Goal: Task Accomplishment & Management: Complete application form

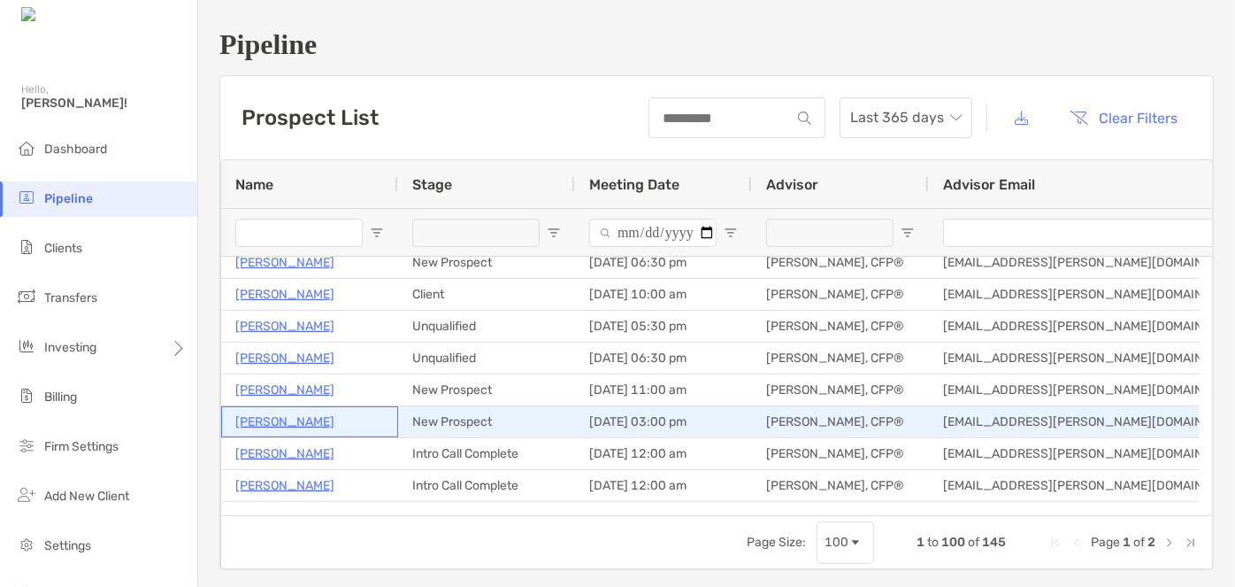
click at [306, 411] on p "[PERSON_NAME]" at bounding box center [284, 421] width 99 height 22
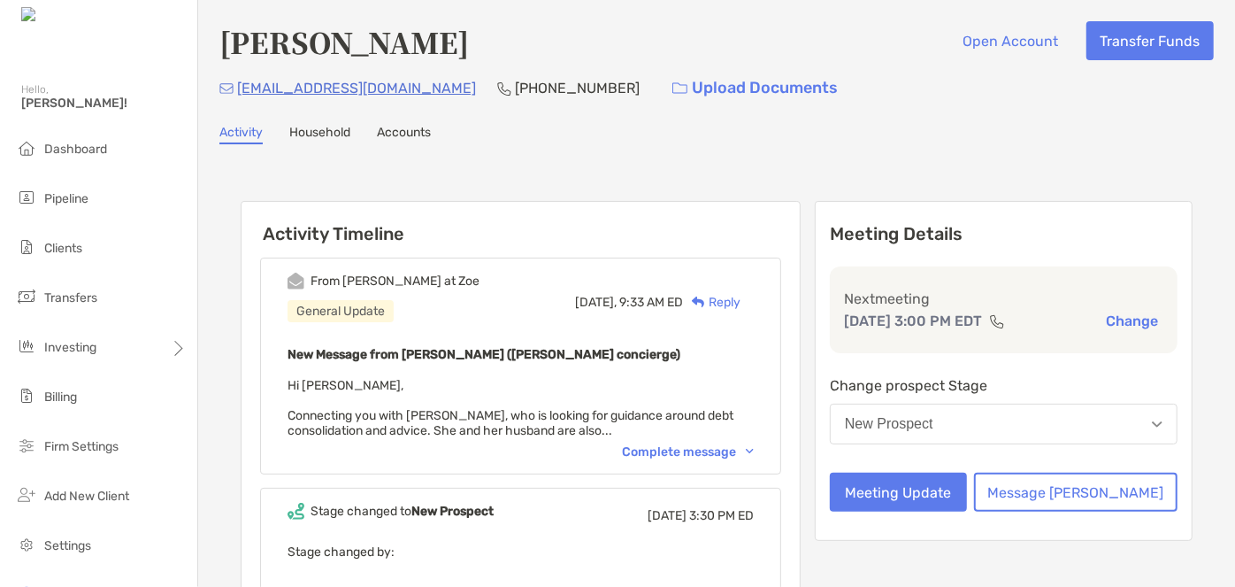
click at [688, 444] on div "Complete message" at bounding box center [688, 451] width 132 height 15
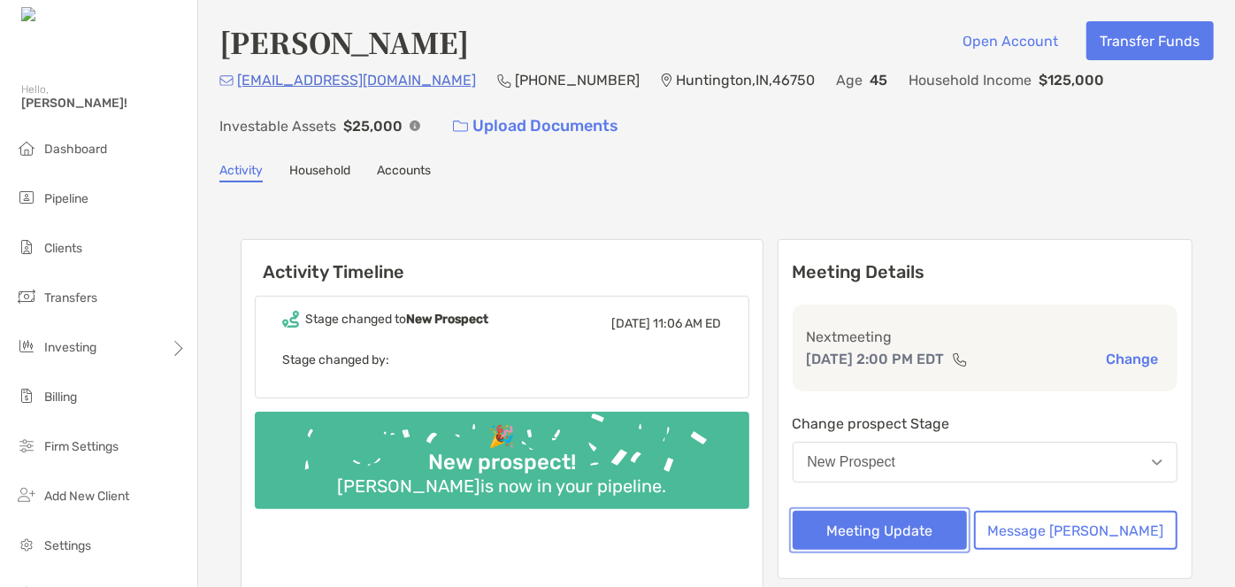
click at [934, 541] on button "Meeting Update" at bounding box center [880, 529] width 175 height 39
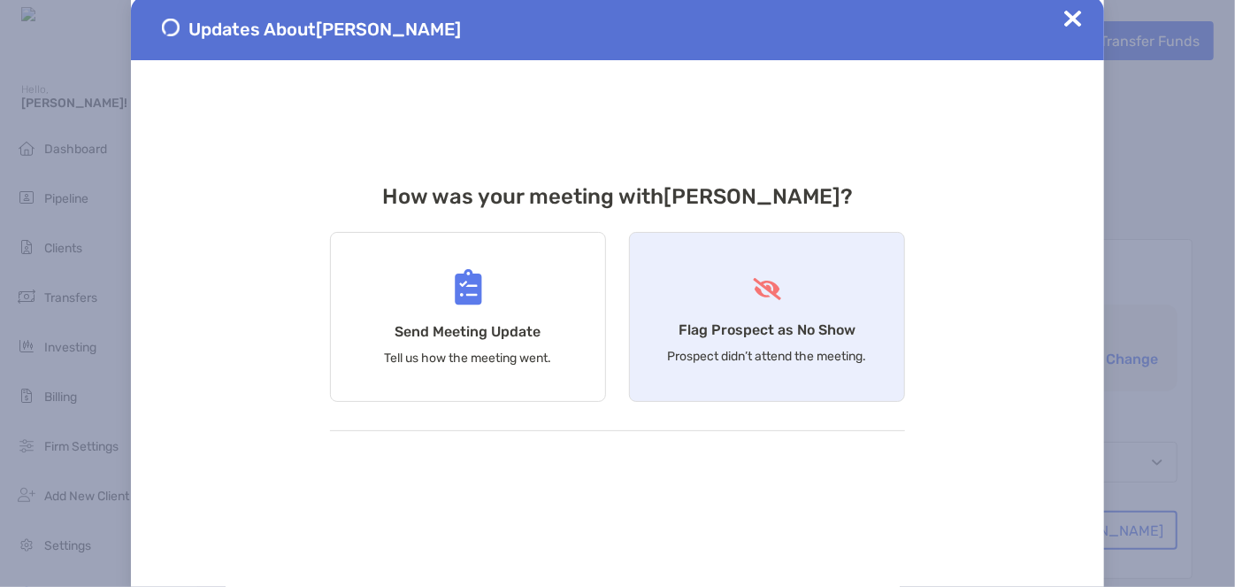
click at [764, 326] on h4 "Flag Prospect as No Show" at bounding box center [767, 329] width 177 height 17
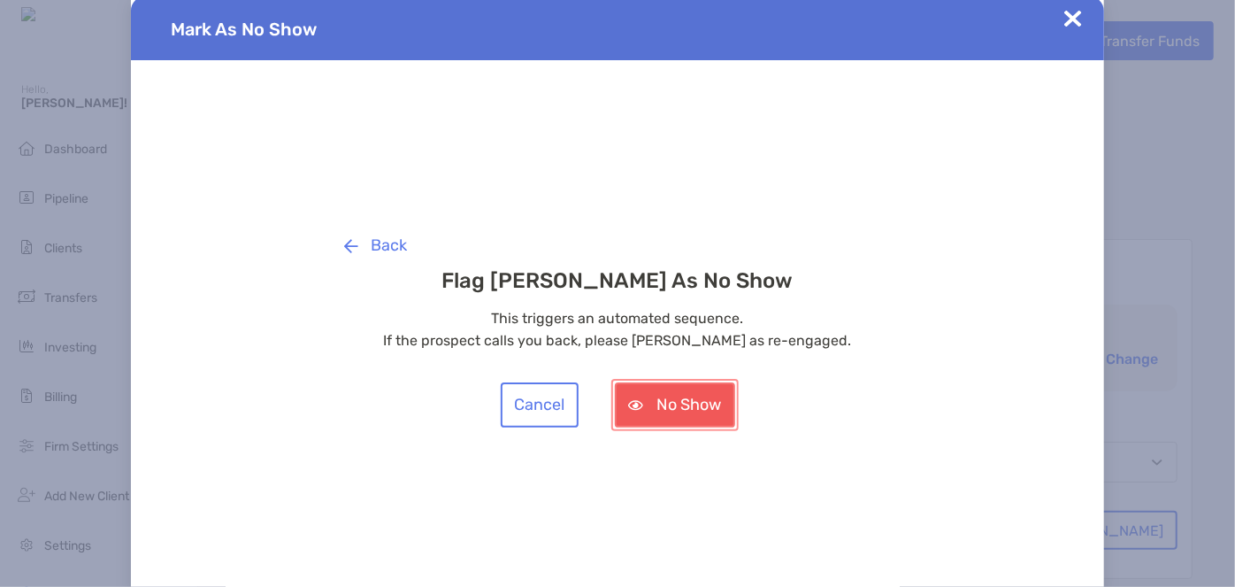
click at [702, 403] on button "No Show" at bounding box center [675, 404] width 120 height 45
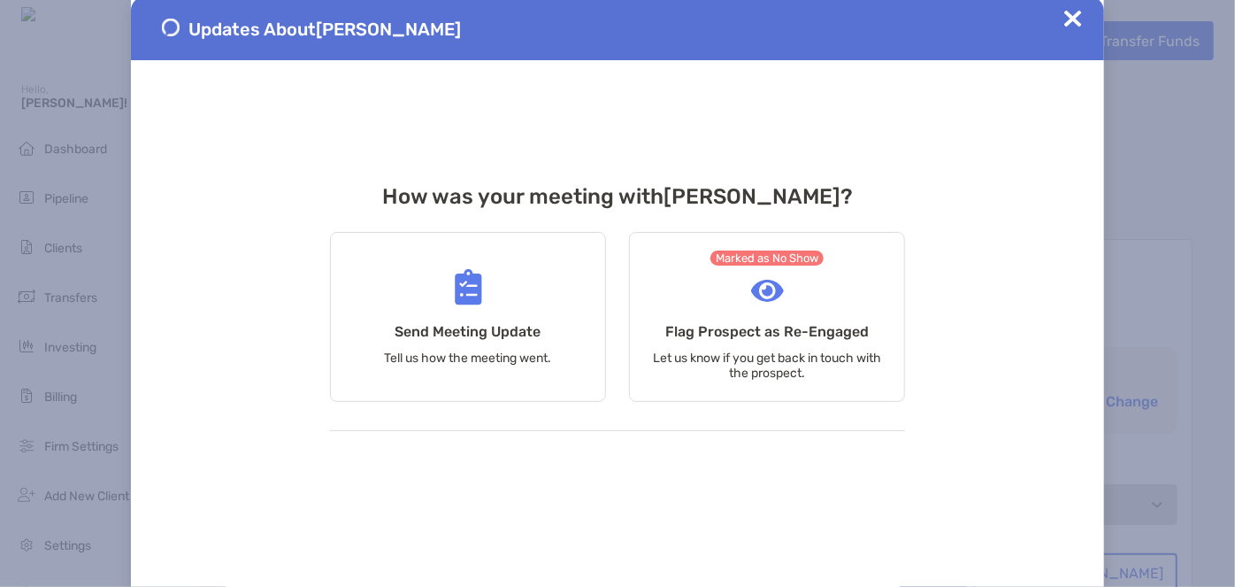
click at [1068, 18] on img at bounding box center [1073, 19] width 18 height 18
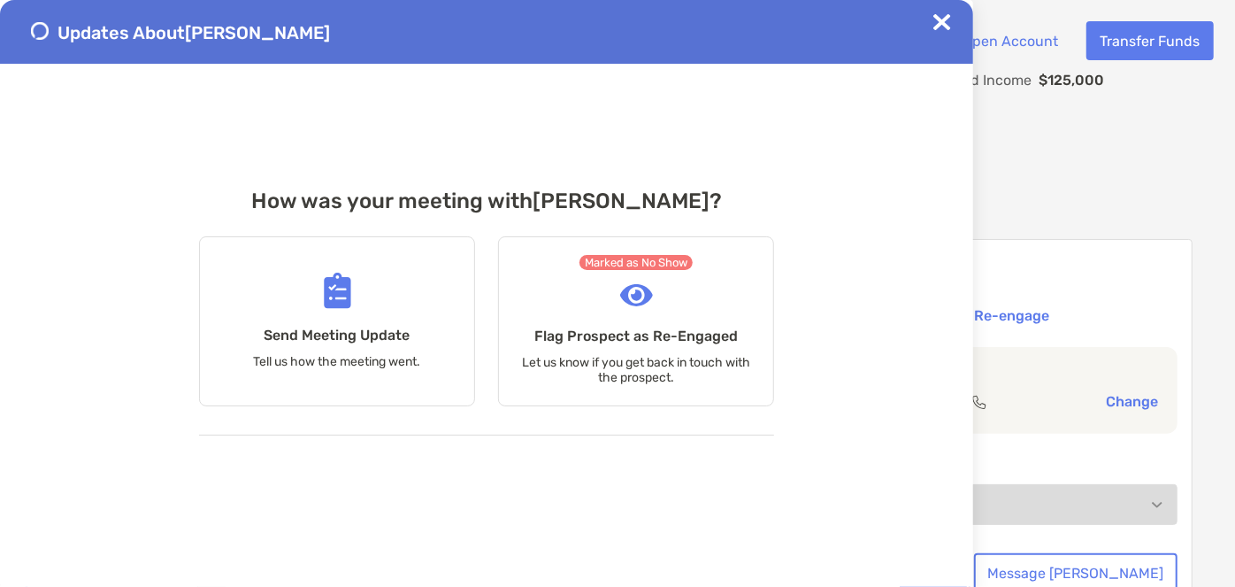
scroll to position [3, 0]
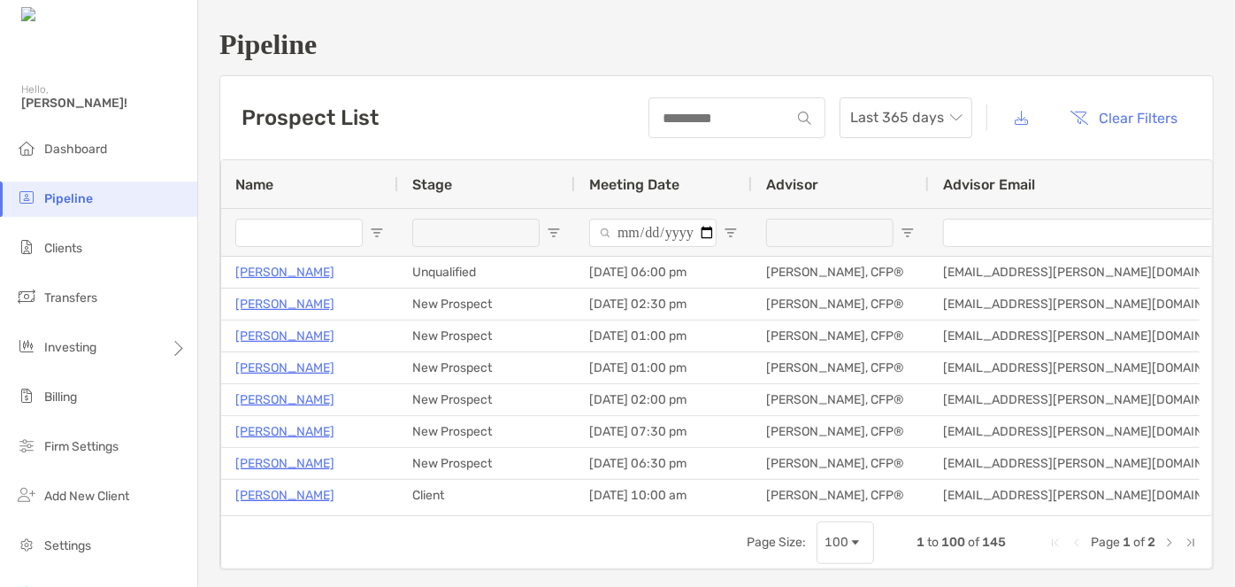
scroll to position [201, 0]
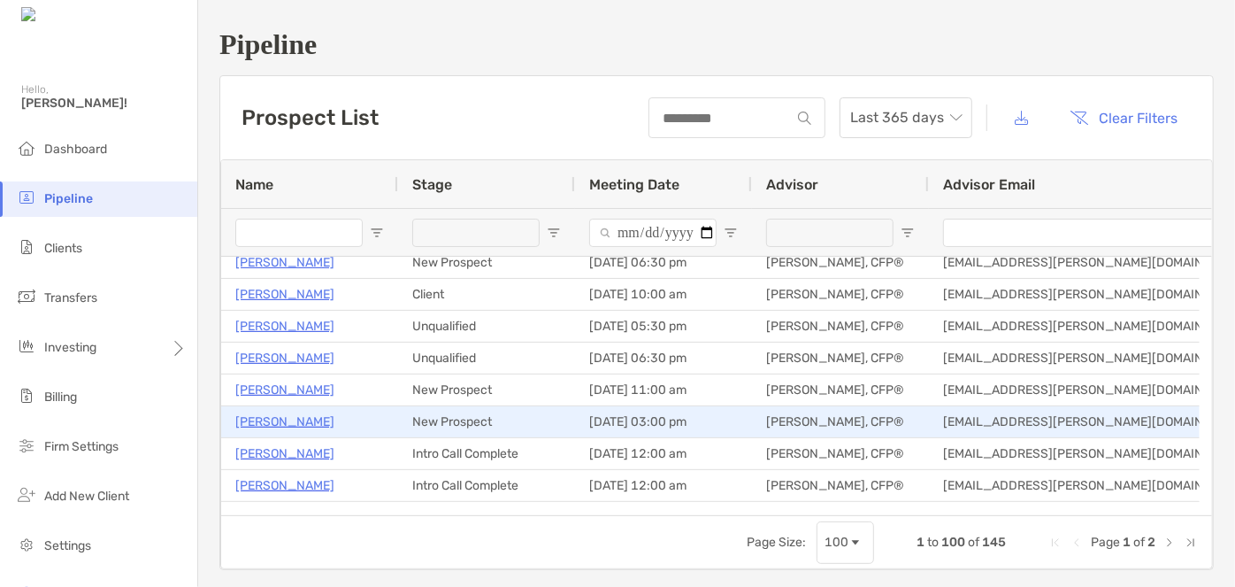
click at [299, 417] on p "[PERSON_NAME]" at bounding box center [284, 421] width 99 height 22
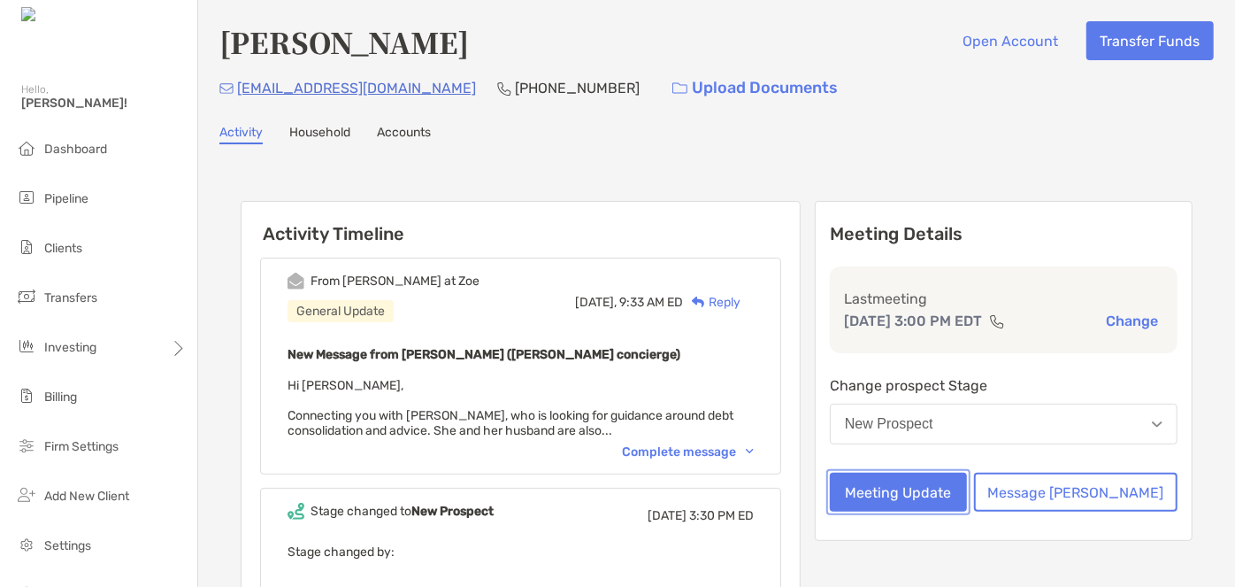
click at [944, 480] on button "Meeting Update" at bounding box center [898, 491] width 137 height 39
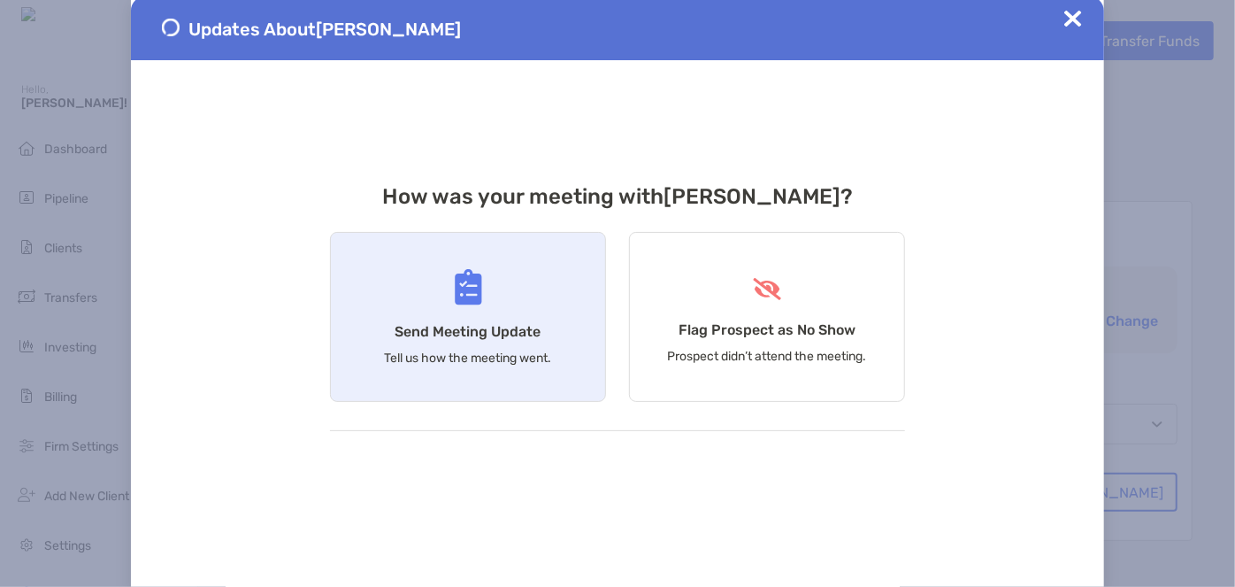
click at [556, 297] on div "Send Meeting Update Tell us how the meeting went." at bounding box center [468, 317] width 276 height 170
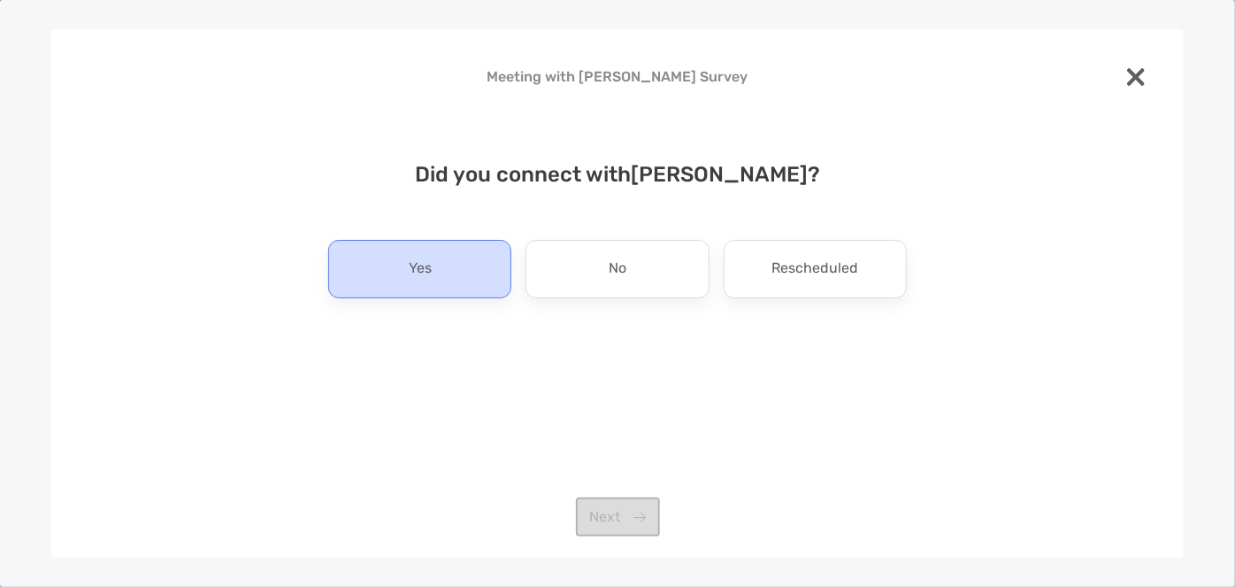
click at [457, 260] on div "Yes" at bounding box center [419, 269] width 183 height 58
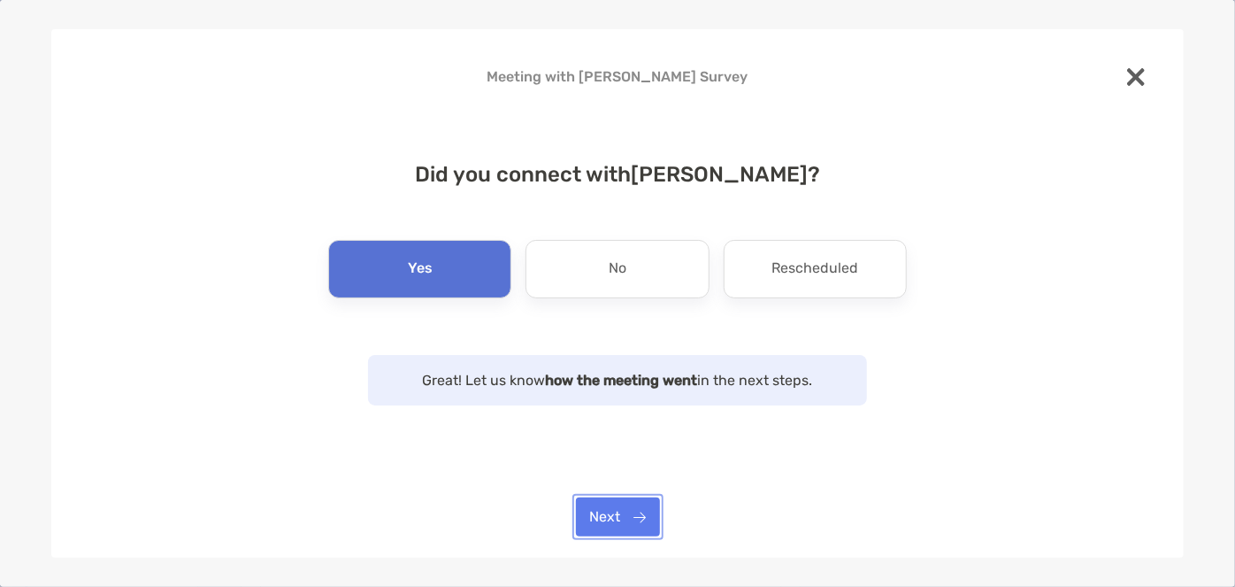
click at [617, 508] on button "Next" at bounding box center [618, 516] width 84 height 39
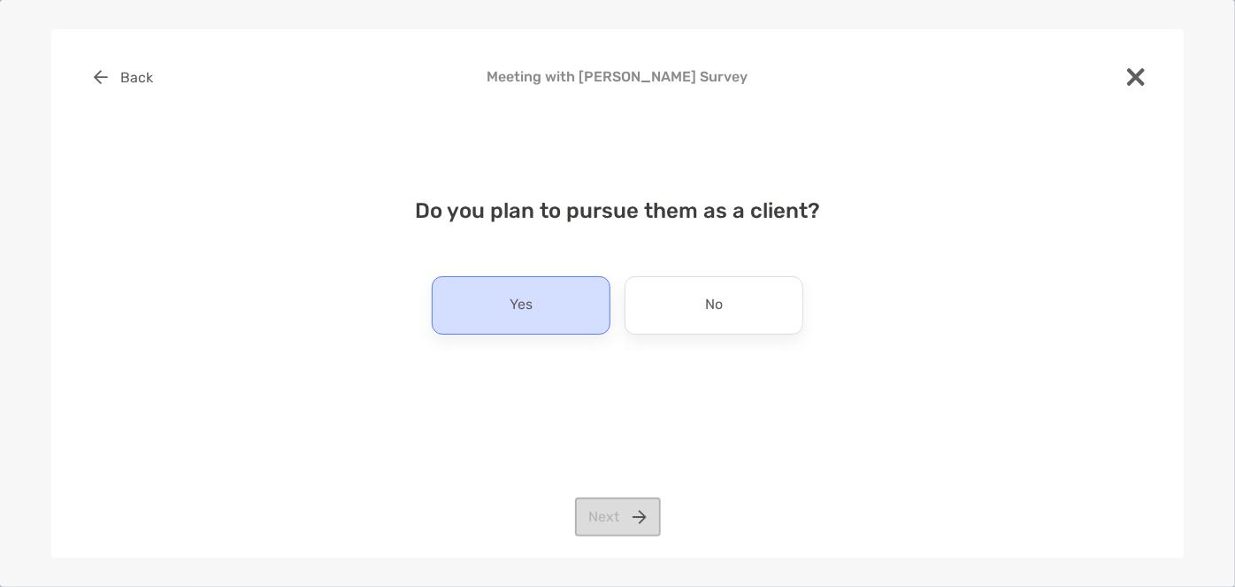
click at [547, 317] on div "Yes" at bounding box center [521, 305] width 179 height 58
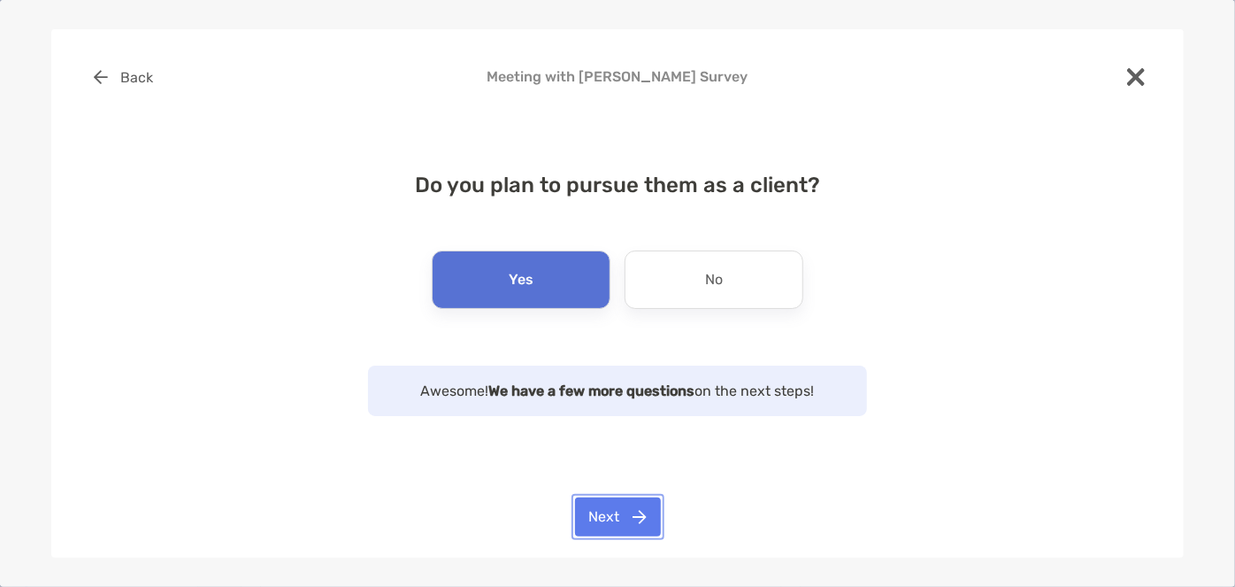
click at [603, 521] on button "Next" at bounding box center [618, 516] width 86 height 39
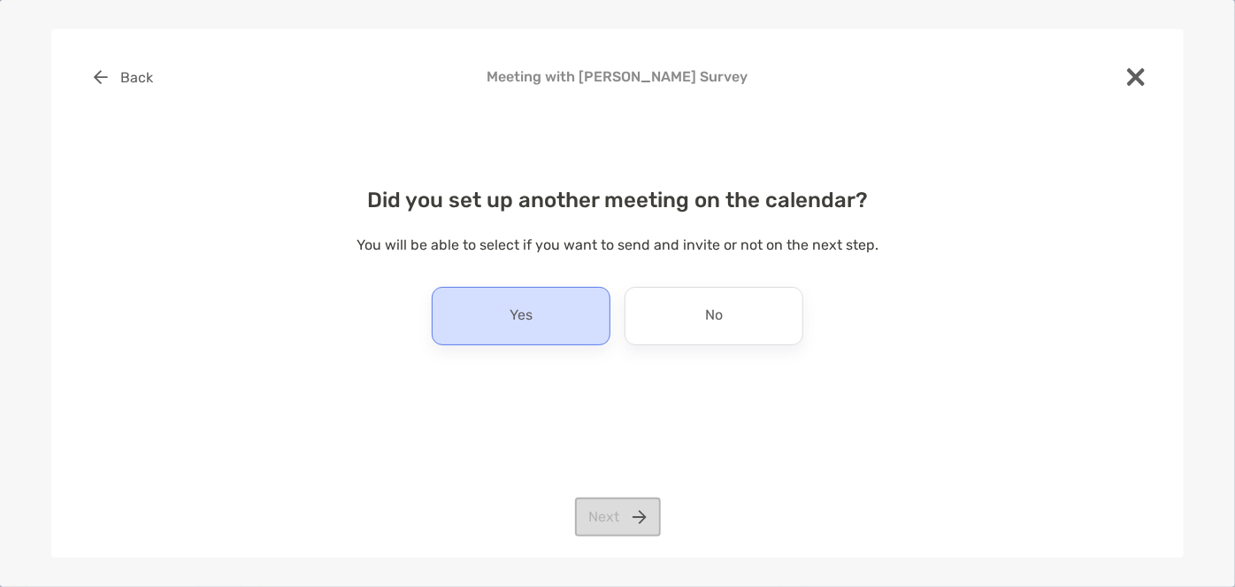
click at [561, 328] on div "Yes" at bounding box center [521, 316] width 179 height 58
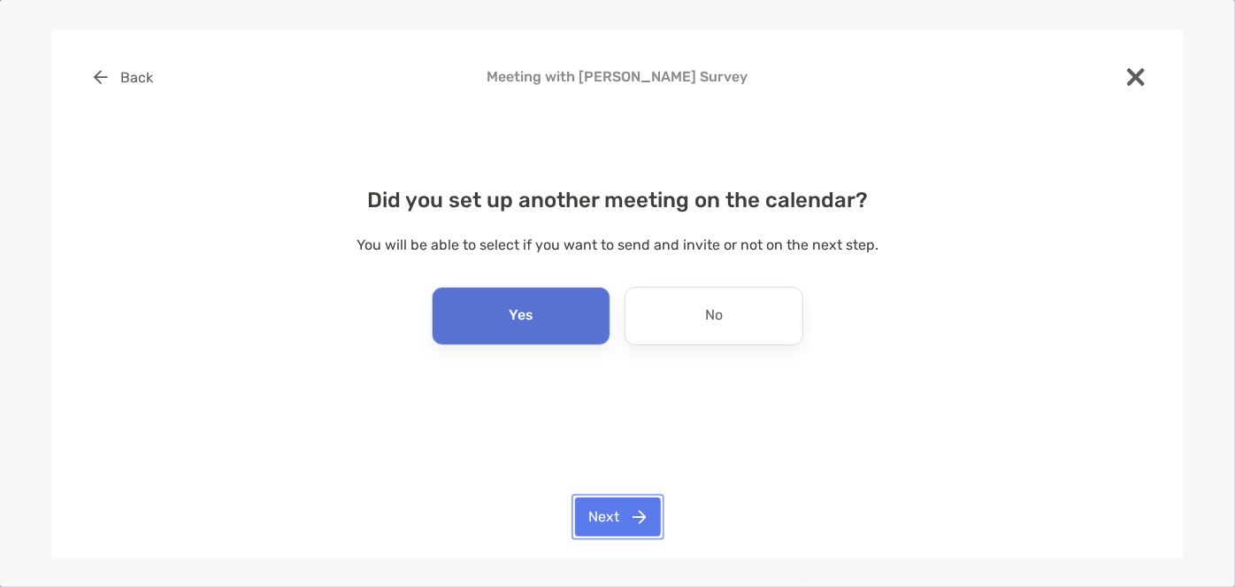
click at [602, 515] on button "Next" at bounding box center [618, 516] width 86 height 39
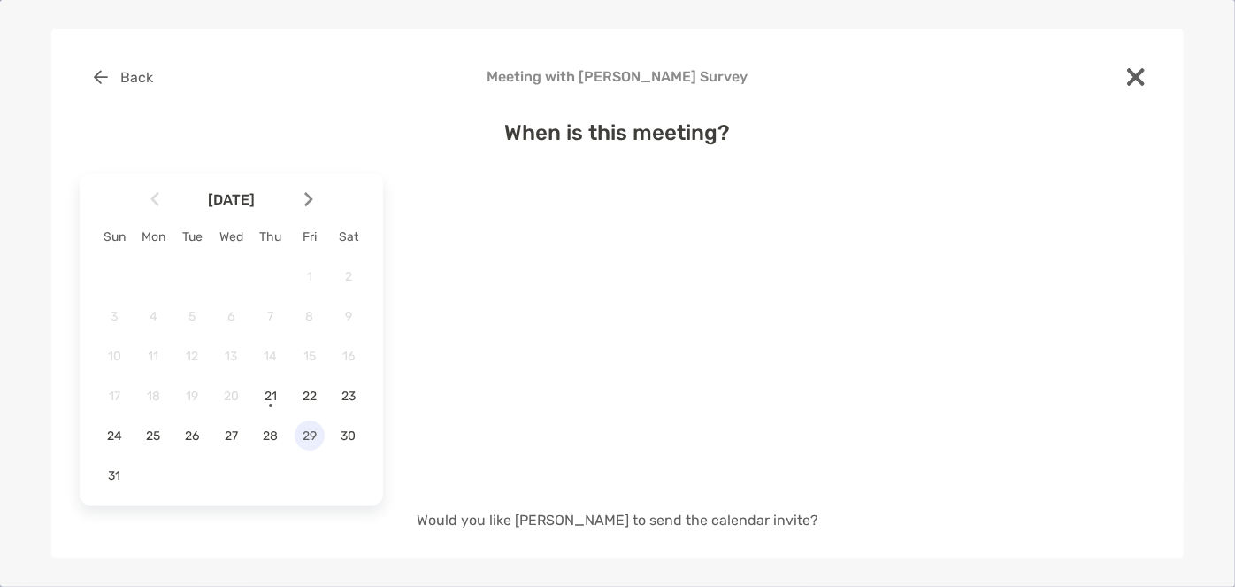
click at [311, 431] on span "29" at bounding box center [310, 435] width 30 height 15
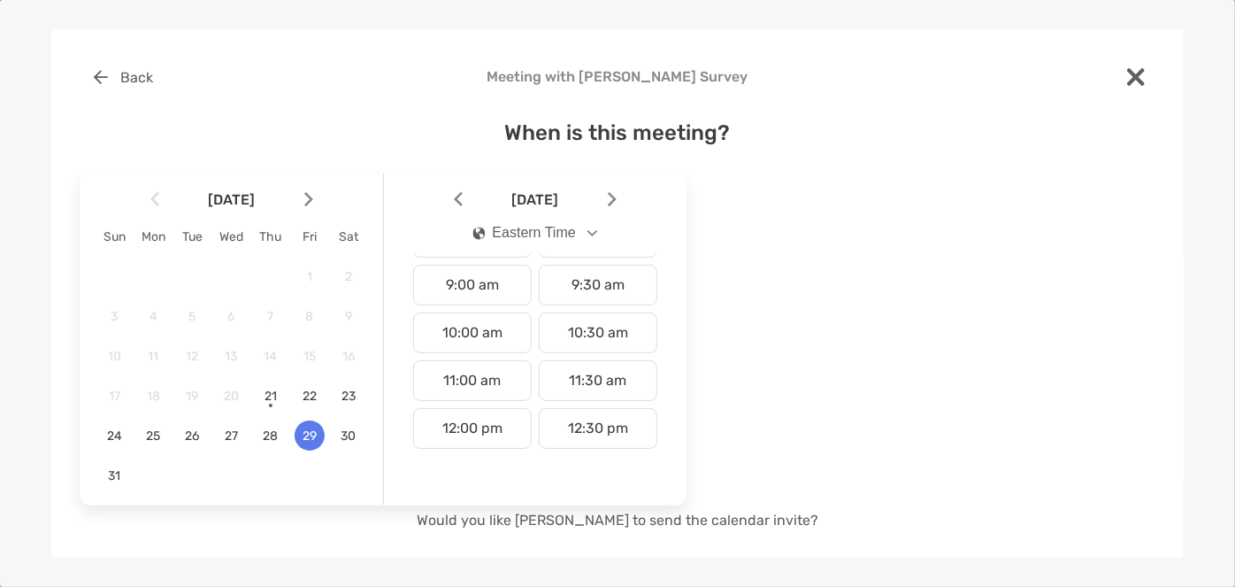
scroll to position [504, 0]
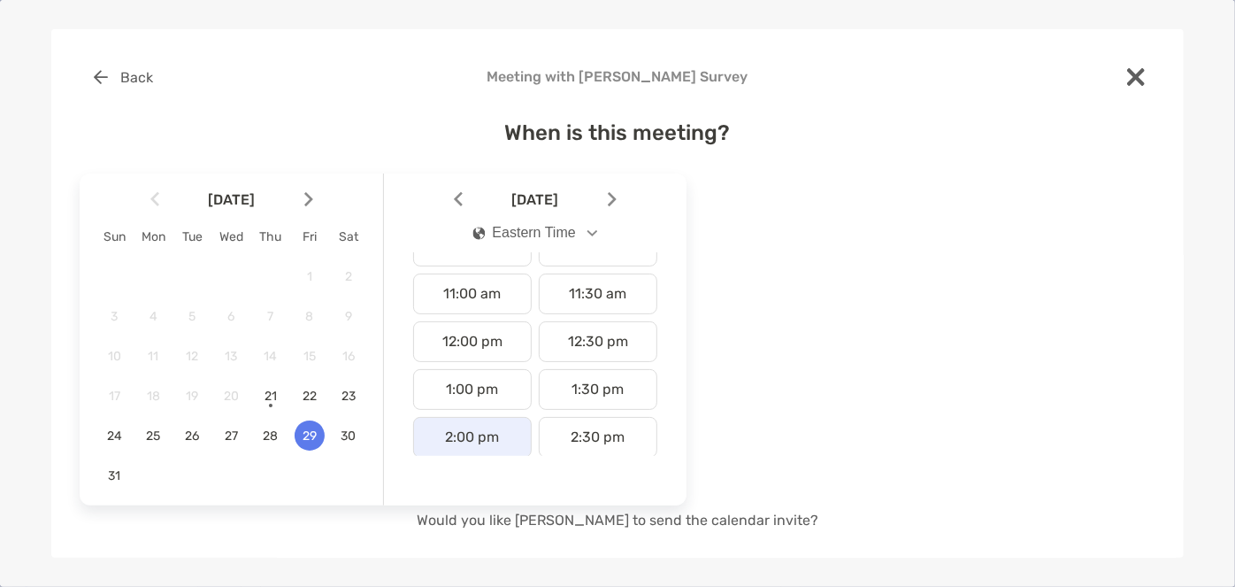
click at [480, 425] on div "2:00 pm" at bounding box center [472, 437] width 119 height 41
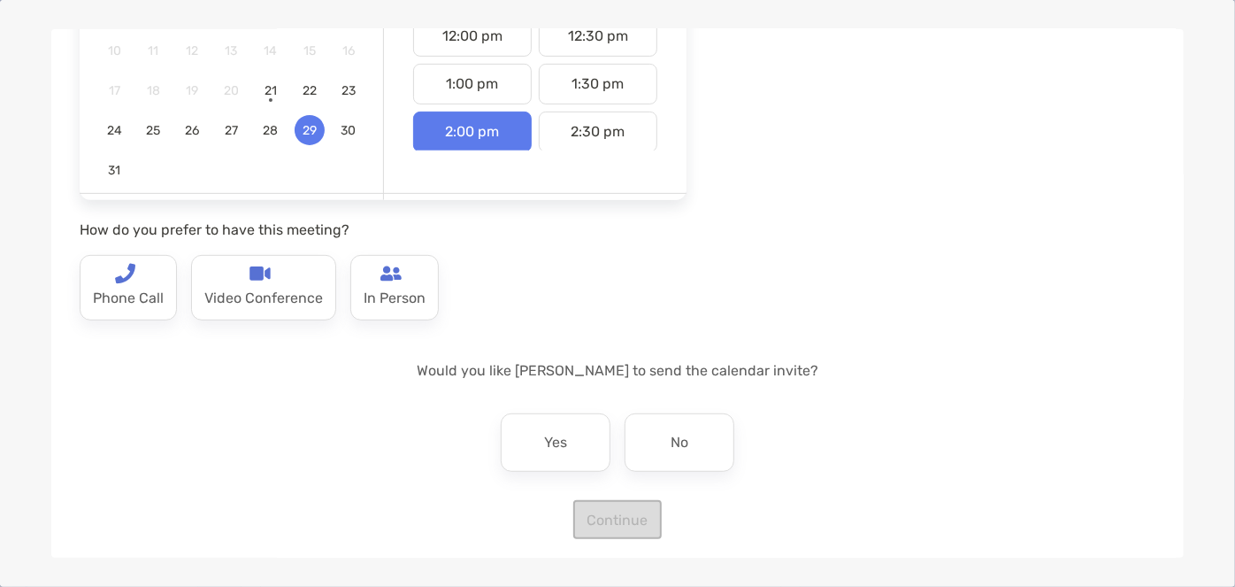
scroll to position [313, 0]
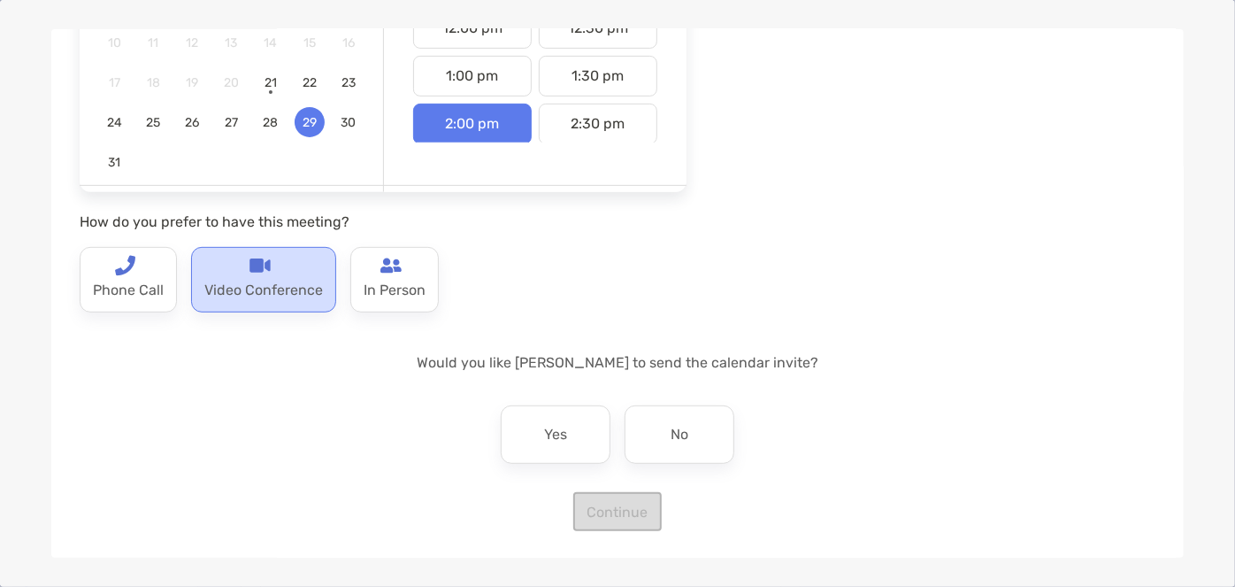
click at [272, 271] on div "Video Conference" at bounding box center [263, 279] width 145 height 65
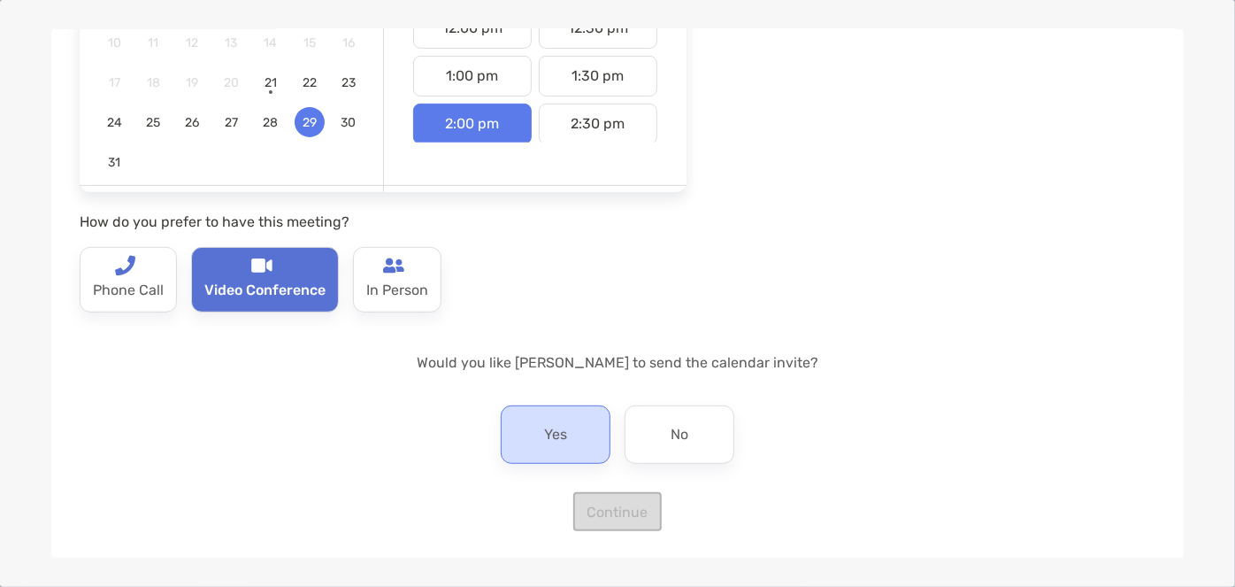
click at [567, 441] on div "Yes" at bounding box center [556, 434] width 110 height 58
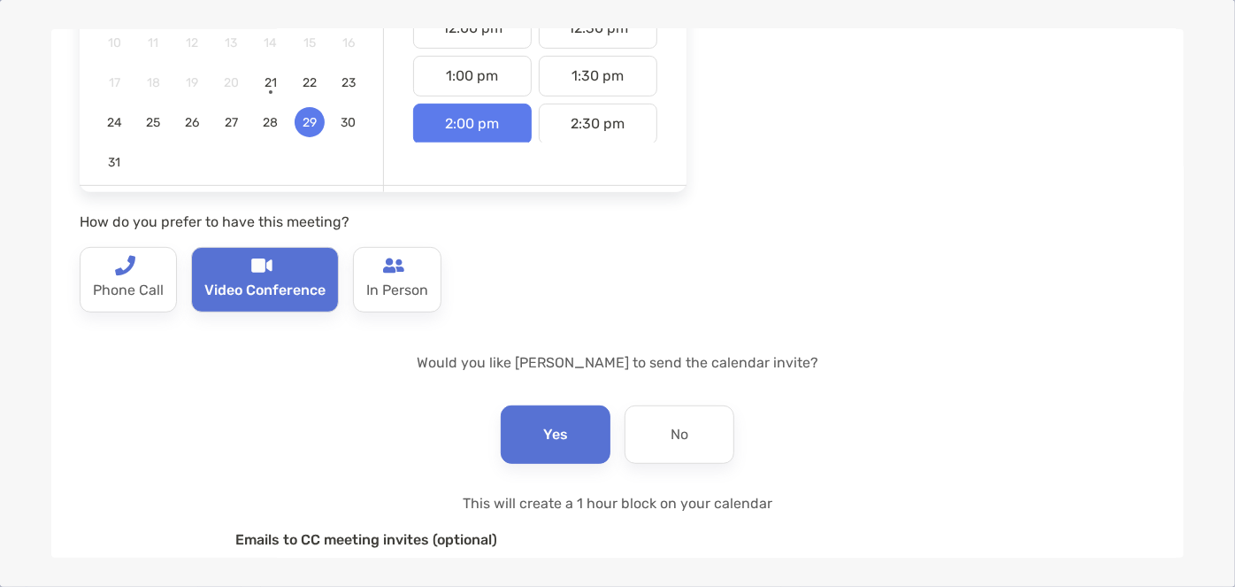
scroll to position [504, 0]
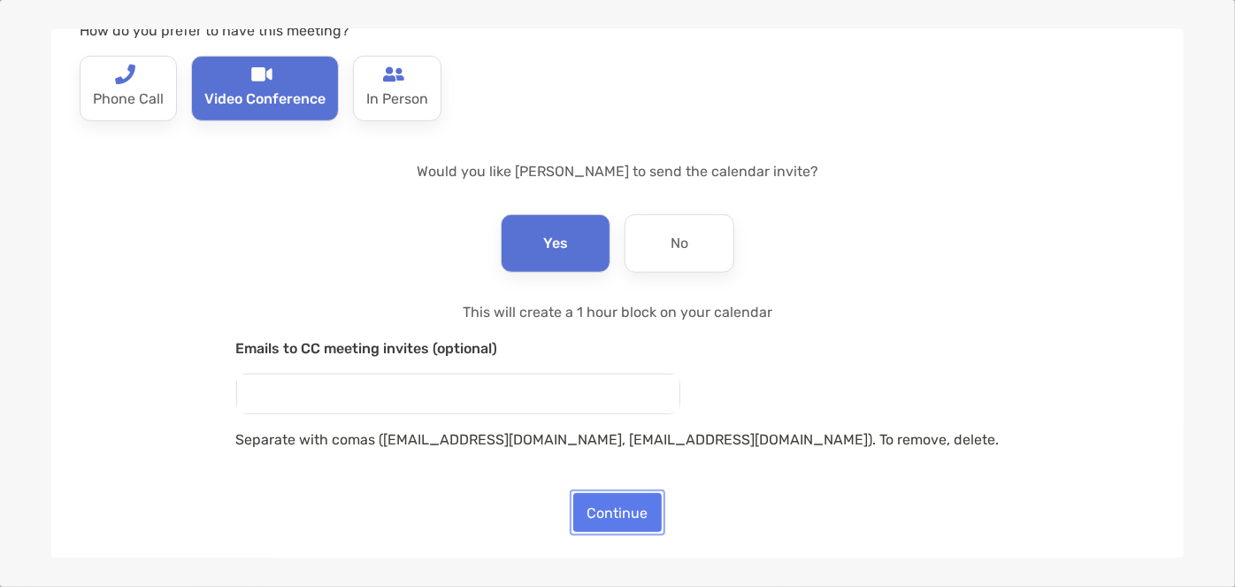
click at [617, 519] on button "Continue" at bounding box center [617, 512] width 88 height 39
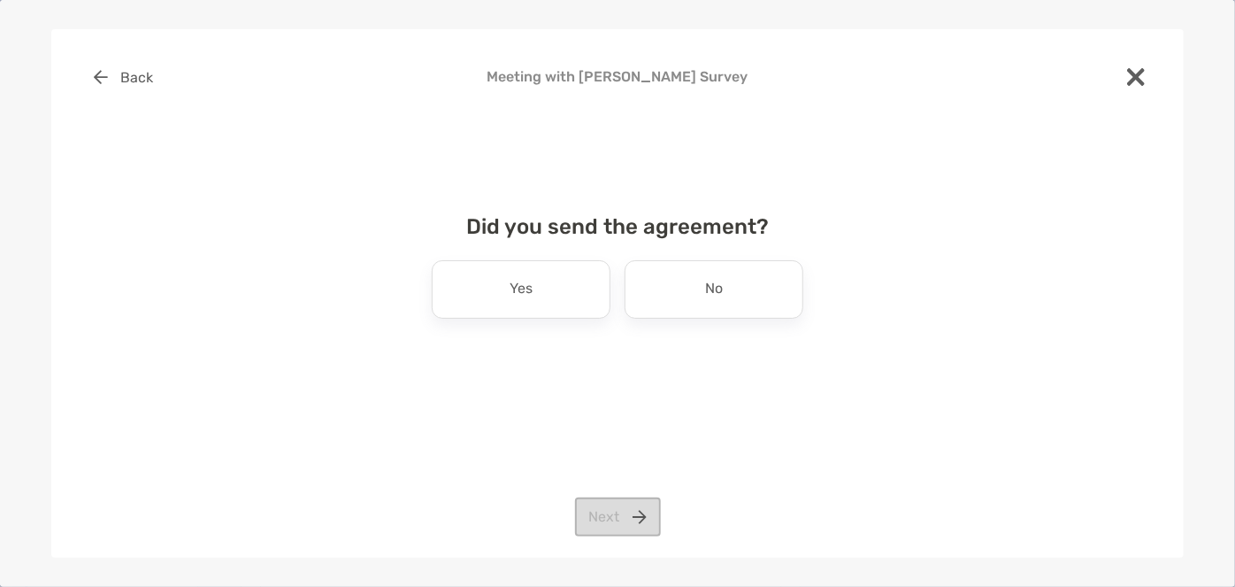
scroll to position [0, 0]
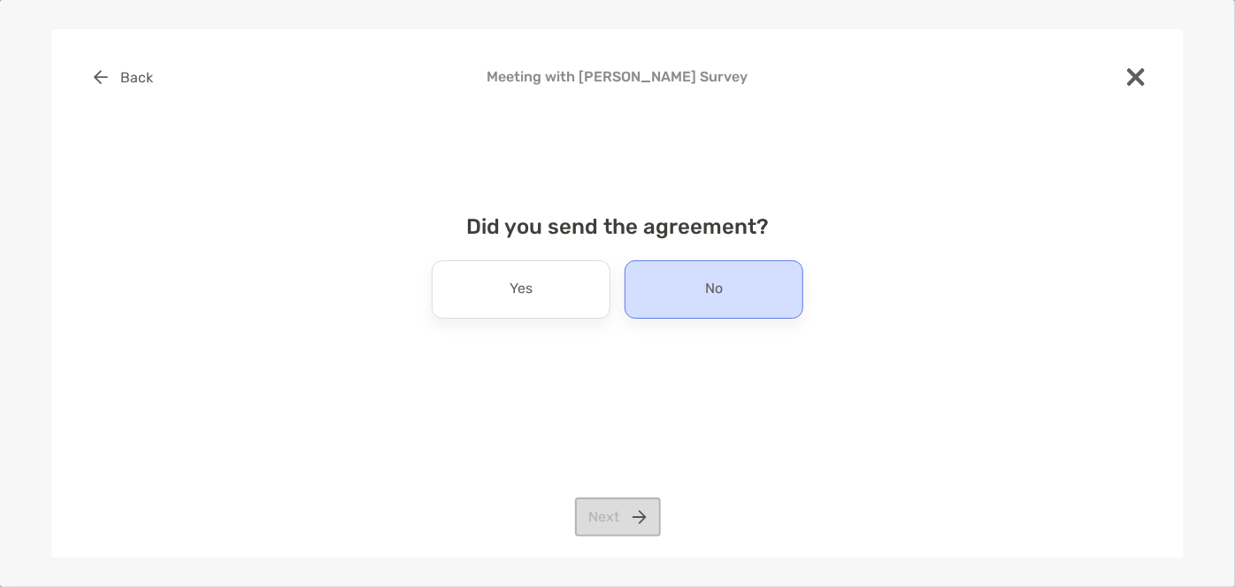
click at [640, 304] on div "No" at bounding box center [714, 289] width 179 height 58
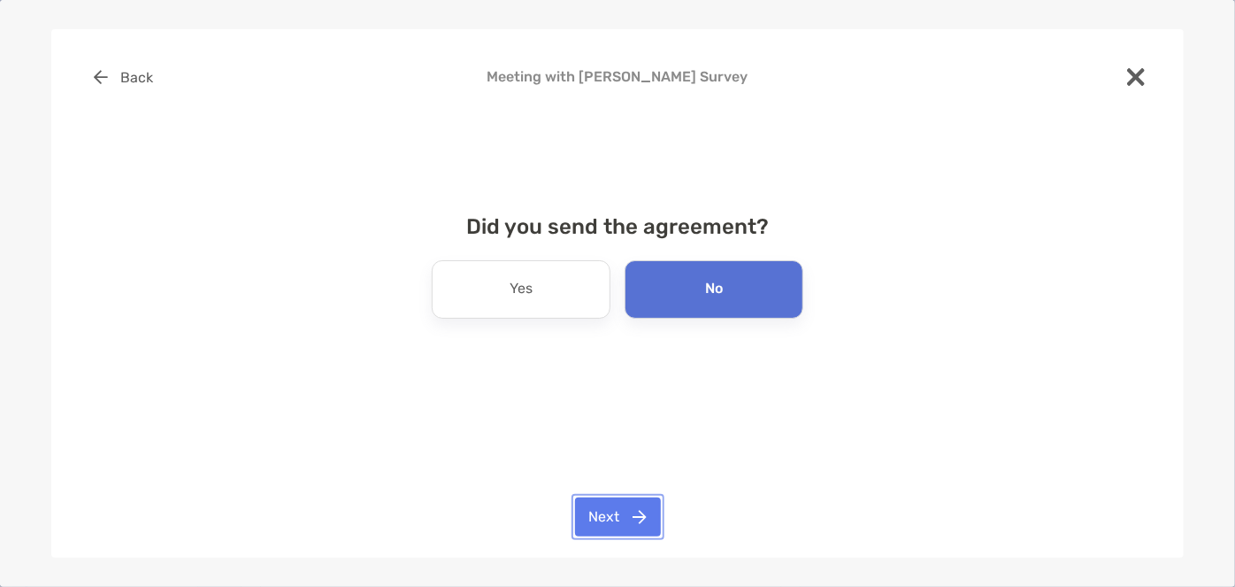
click at [613, 508] on button "Next" at bounding box center [618, 516] width 86 height 39
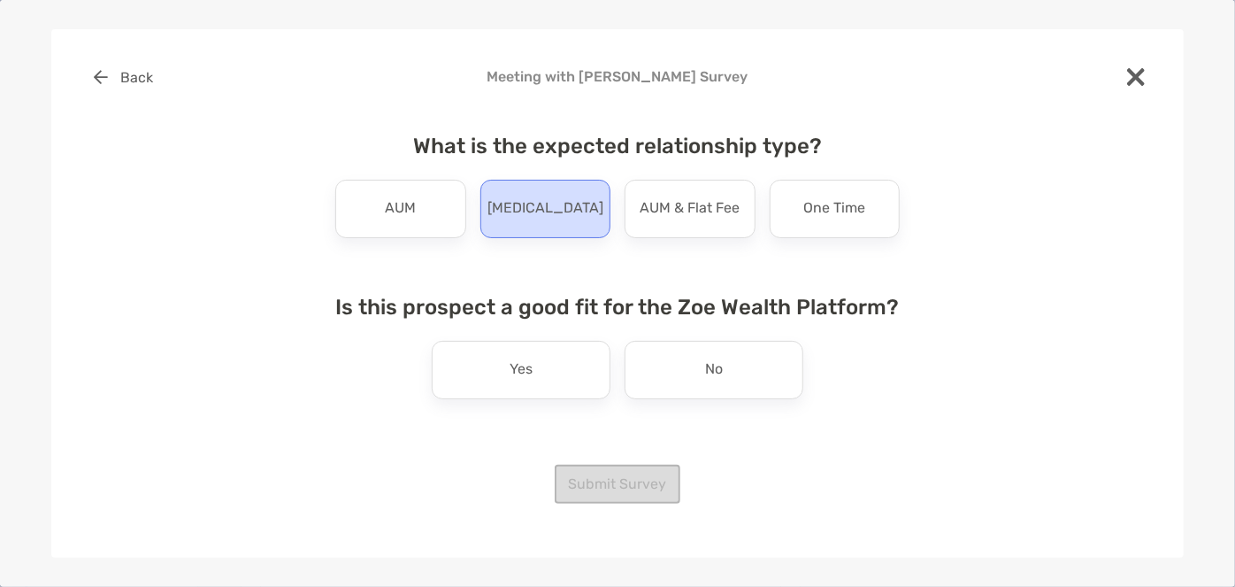
click at [530, 226] on div "[MEDICAL_DATA]" at bounding box center [545, 209] width 131 height 58
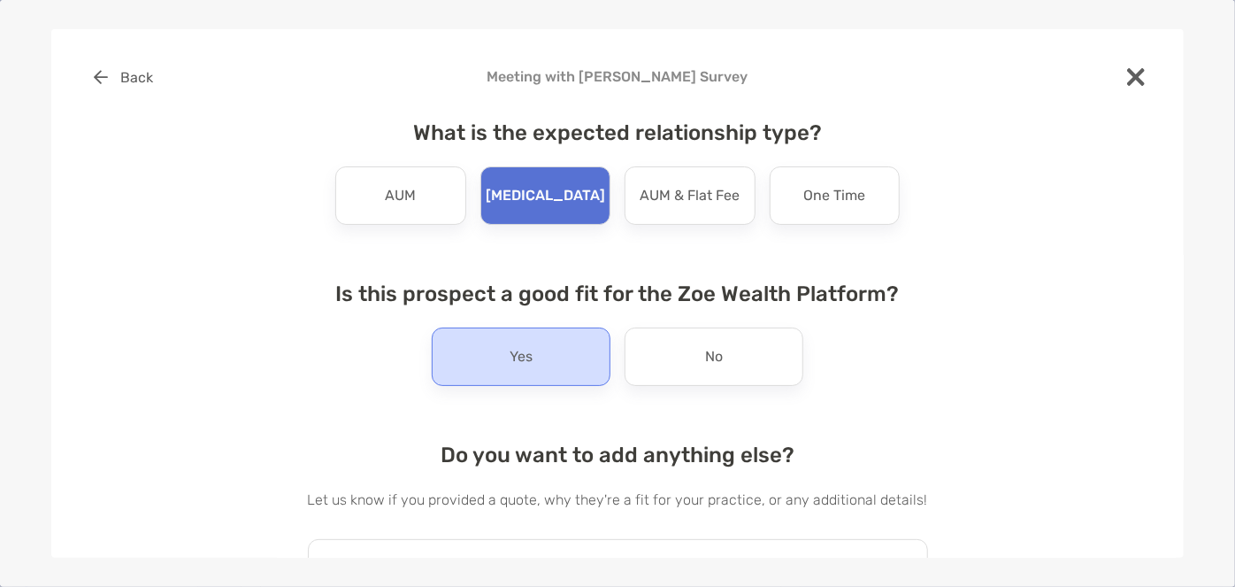
click at [538, 361] on div "Yes" at bounding box center [521, 356] width 179 height 58
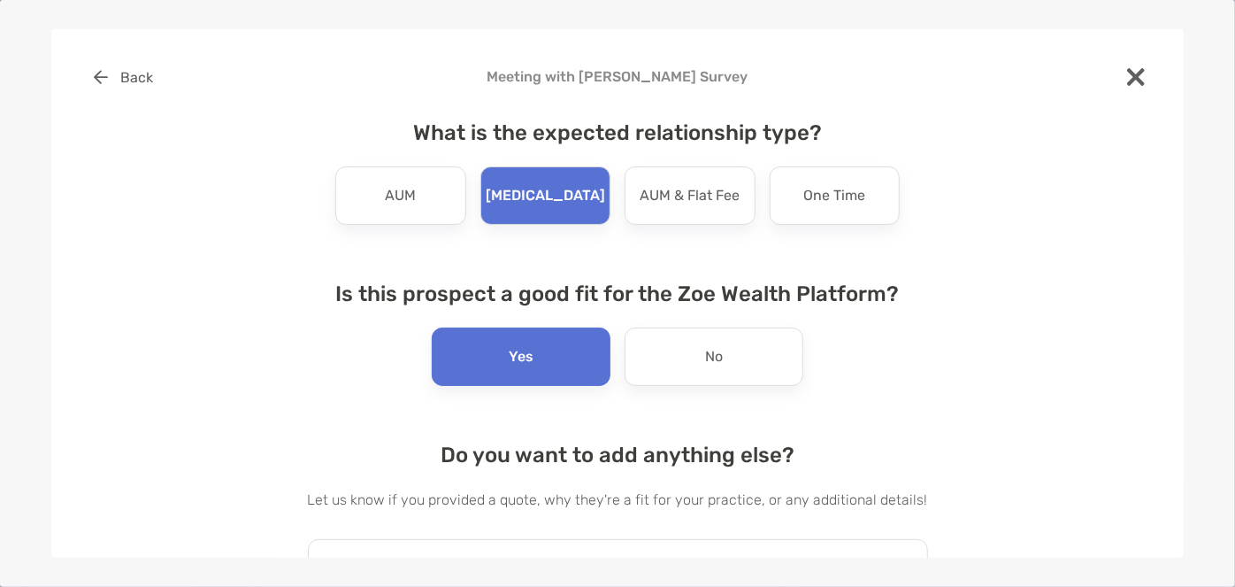
scroll to position [118, 0]
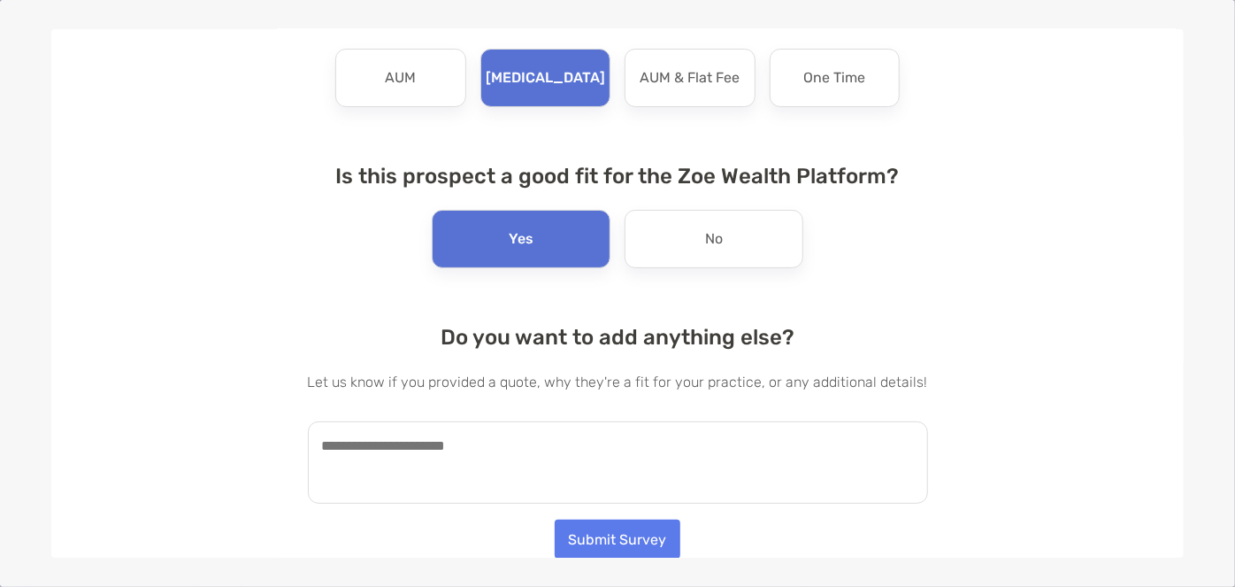
click at [502, 453] on textarea at bounding box center [618, 462] width 620 height 82
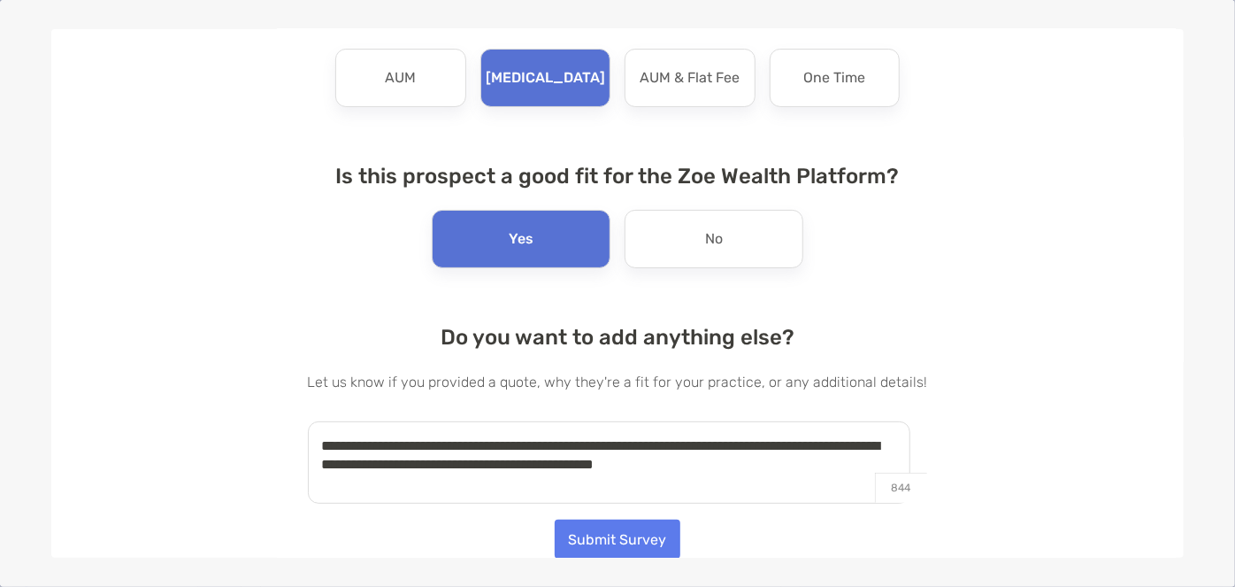
type textarea "**********"
click at [606, 551] on button "Submit Survey" at bounding box center [618, 538] width 126 height 39
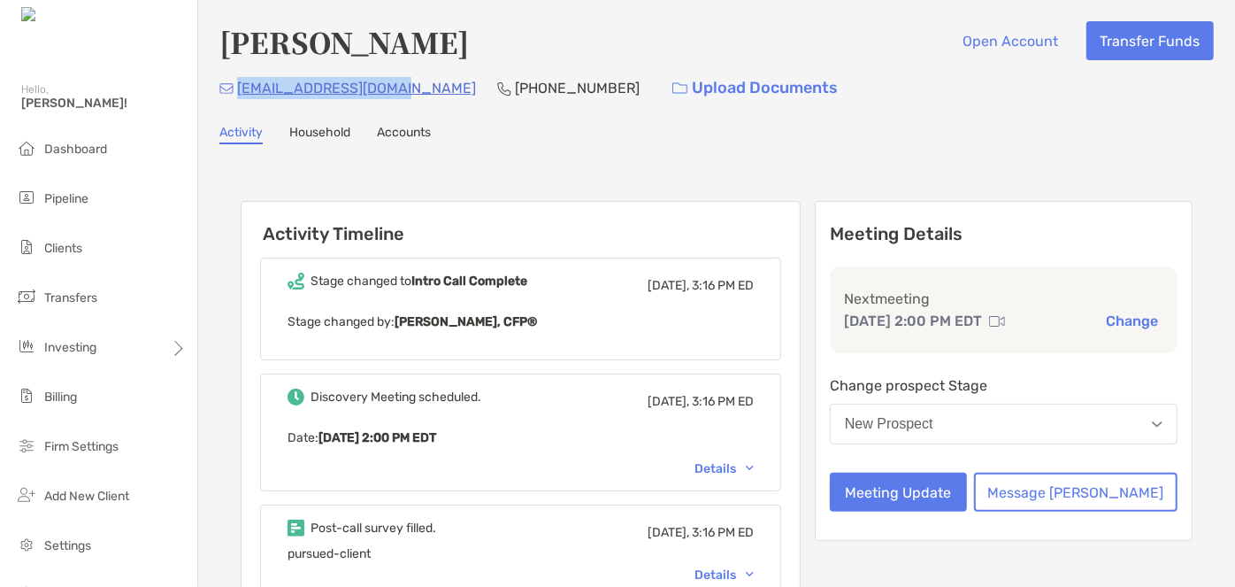
drag, startPoint x: 392, startPoint y: 91, endPoint x: 236, endPoint y: 90, distance: 155.7
click at [237, 90] on p "[EMAIL_ADDRESS][DOMAIN_NAME]" at bounding box center [356, 88] width 239 height 22
copy p "[EMAIL_ADDRESS][DOMAIN_NAME]"
